Goal: Information Seeking & Learning: Learn about a topic

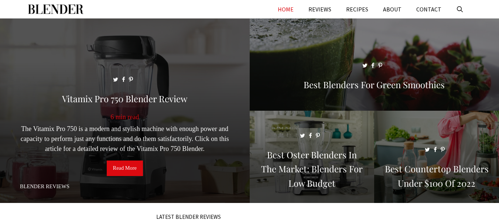
click at [135, 171] on link "Read More" at bounding box center [125, 169] width 36 height 16
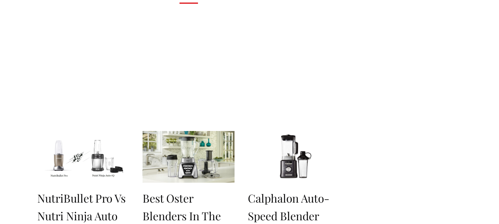
scroll to position [295, 0]
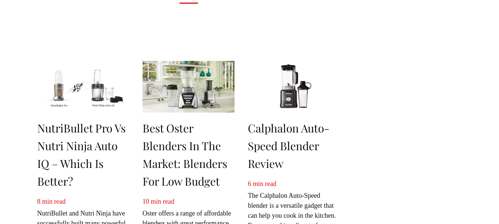
scroll to position [37, 0]
